Goal: Find specific page/section: Find specific page/section

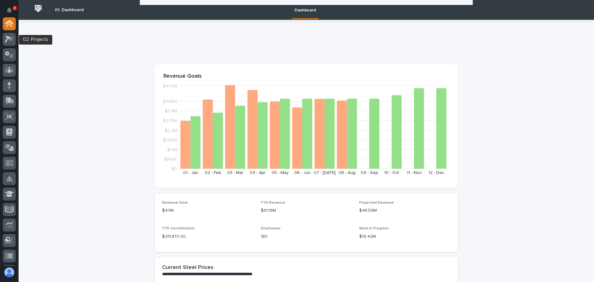
scroll to position [526, 0]
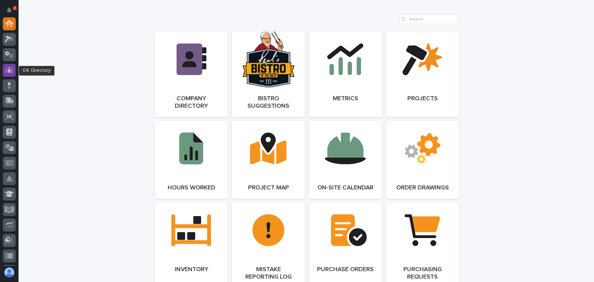
click at [10, 69] on icon at bounding box center [9, 69] width 9 height 7
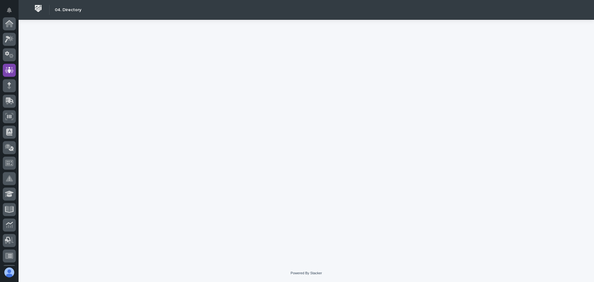
scroll to position [46, 0]
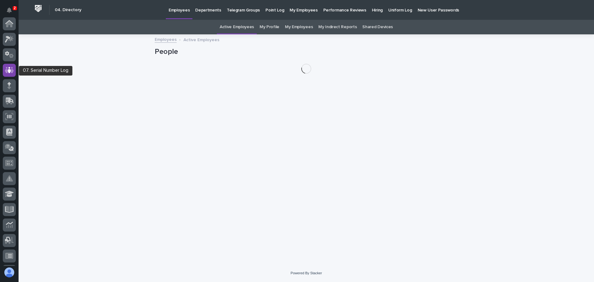
scroll to position [46, 0]
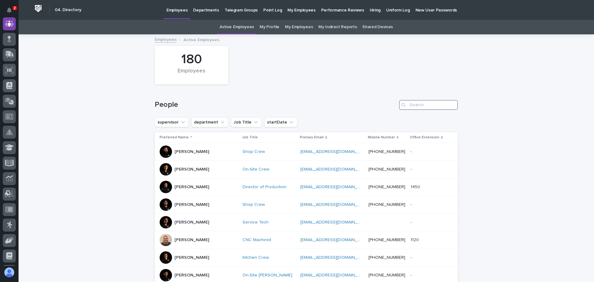
click at [410, 106] on input "Search" at bounding box center [428, 105] width 59 height 10
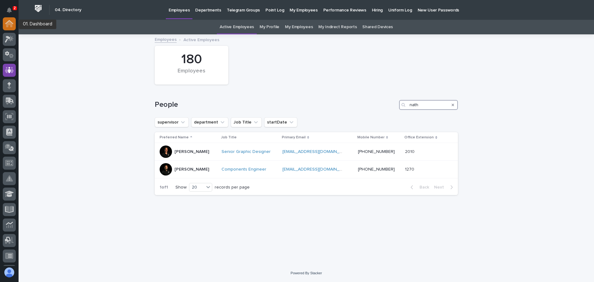
type input "nath"
click at [7, 20] on icon at bounding box center [9, 23] width 8 height 7
